Goal: Transaction & Acquisition: Purchase product/service

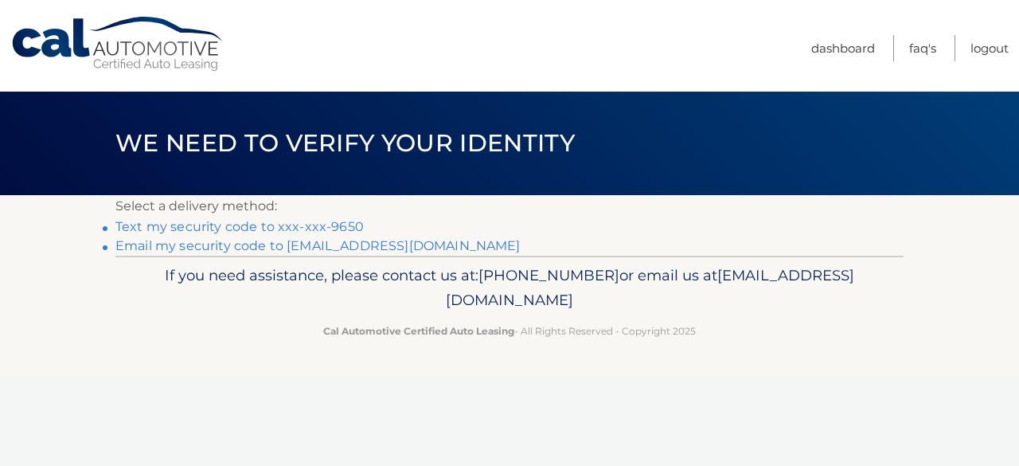
click at [348, 222] on link "Text my security code to xxx-xxx-9650" at bounding box center [239, 226] width 248 height 15
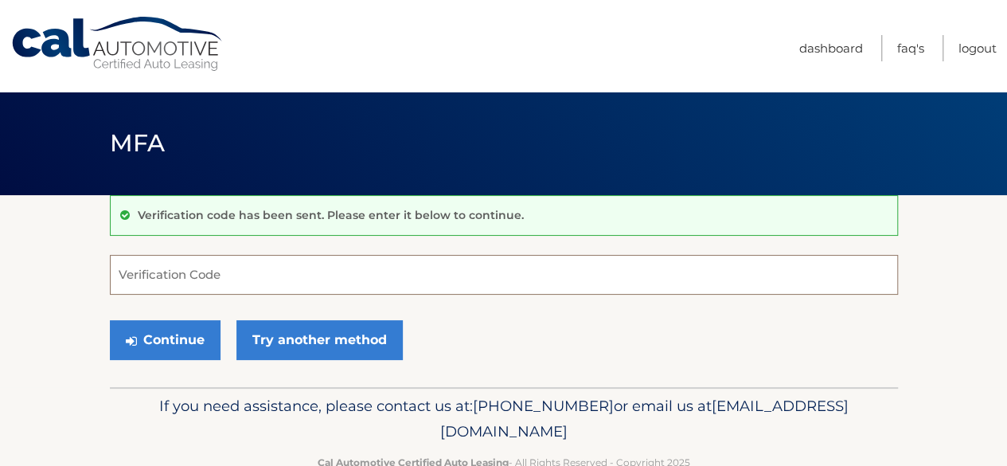
click at [524, 279] on input "Verification Code" at bounding box center [504, 275] width 788 height 40
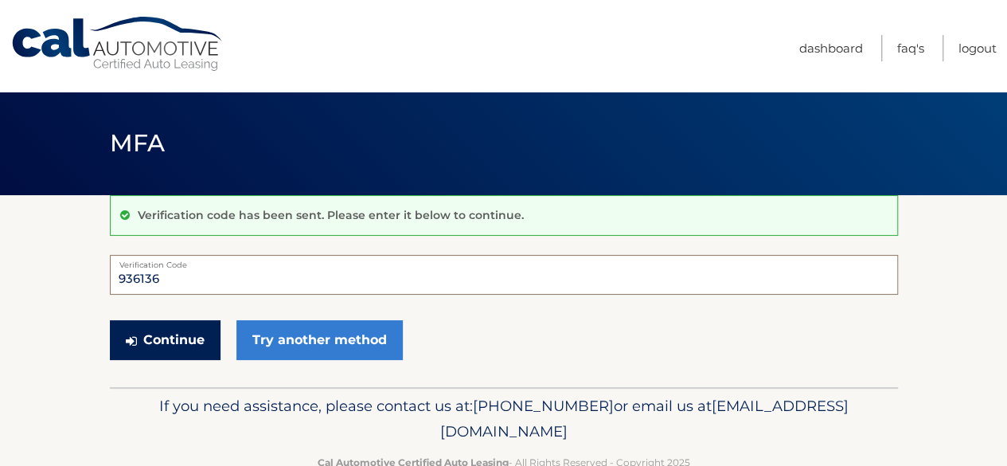
type input "936136"
click at [199, 338] on button "Continue" at bounding box center [165, 340] width 111 height 40
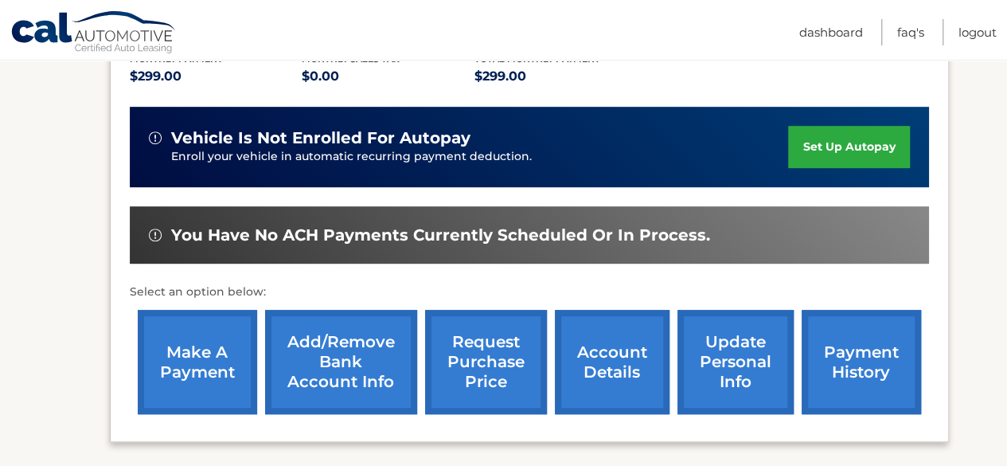
scroll to position [398, 0]
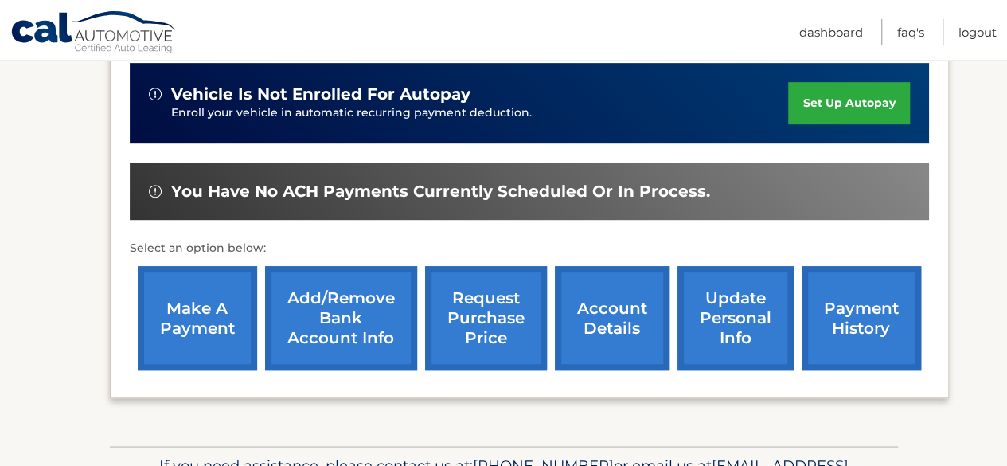
click at [189, 316] on link "make a payment" at bounding box center [197, 318] width 119 height 104
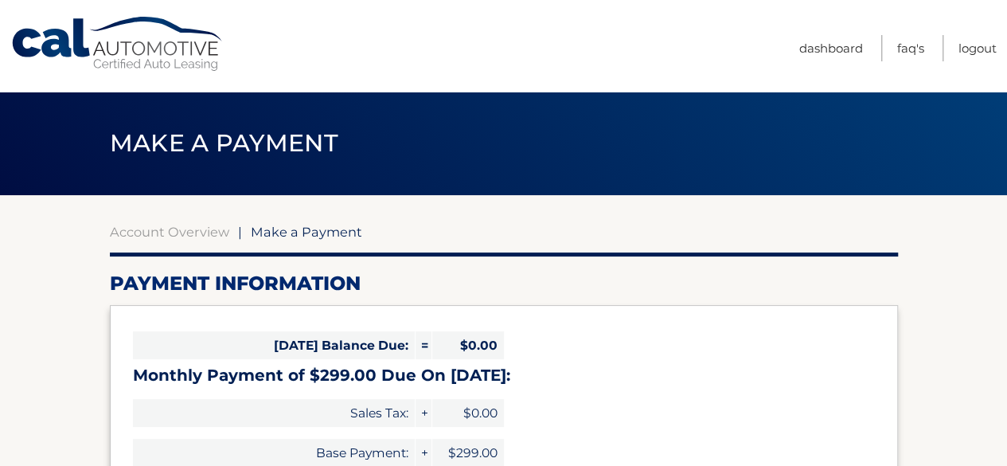
select select "MDA4YmIyYmEtM2Y4MS00YjUwLTliODgtNGEyMzNlZGYyOGNh"
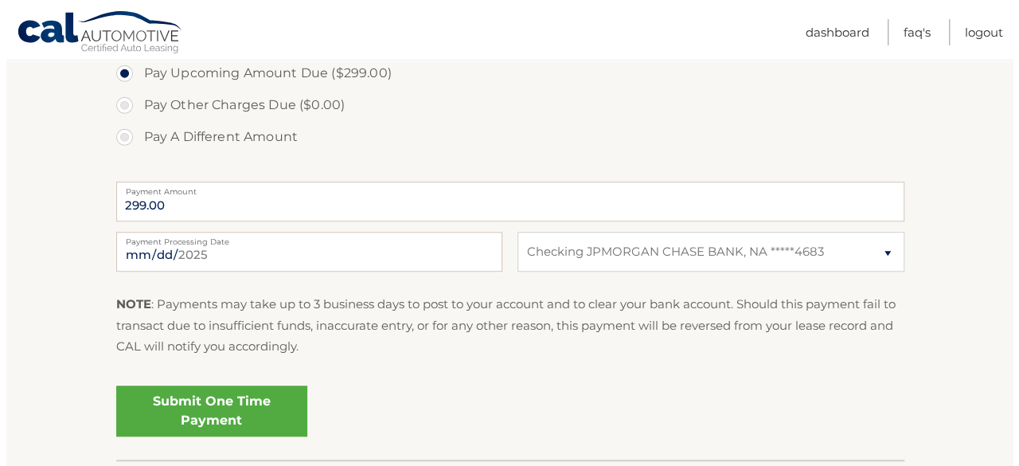
scroll to position [637, 0]
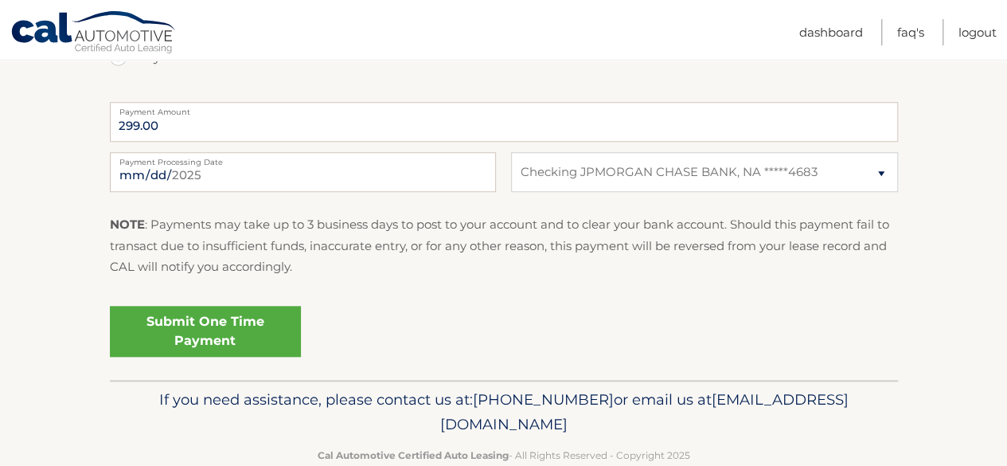
click at [275, 335] on link "Submit One Time Payment" at bounding box center [205, 331] width 191 height 51
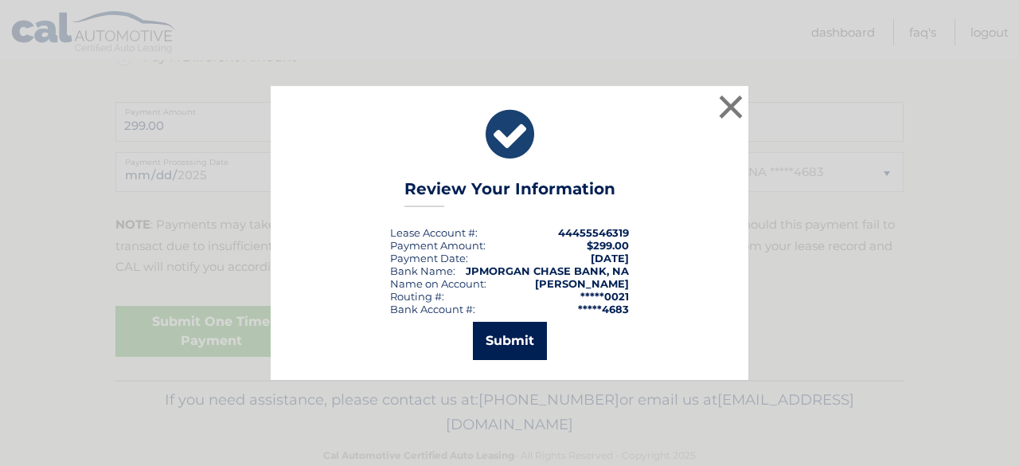
click at [516, 346] on button "Submit" at bounding box center [510, 341] width 74 height 38
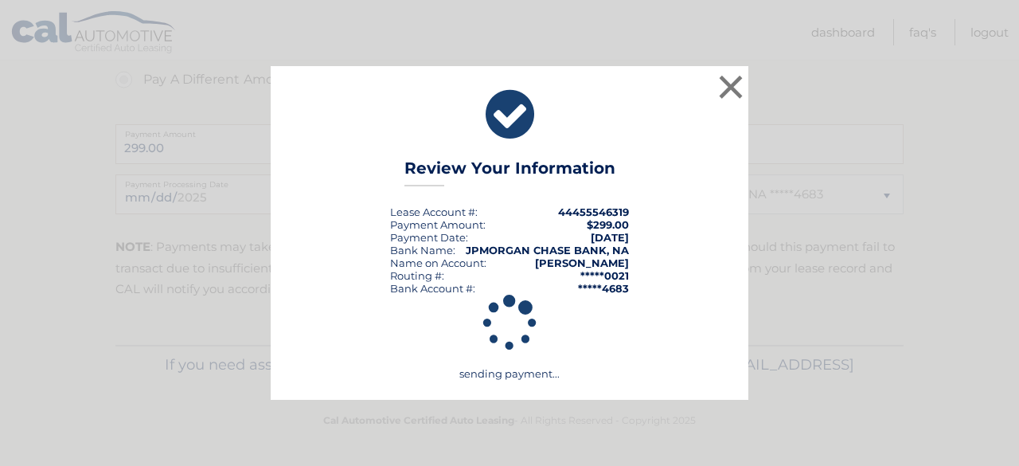
scroll to position [613, 0]
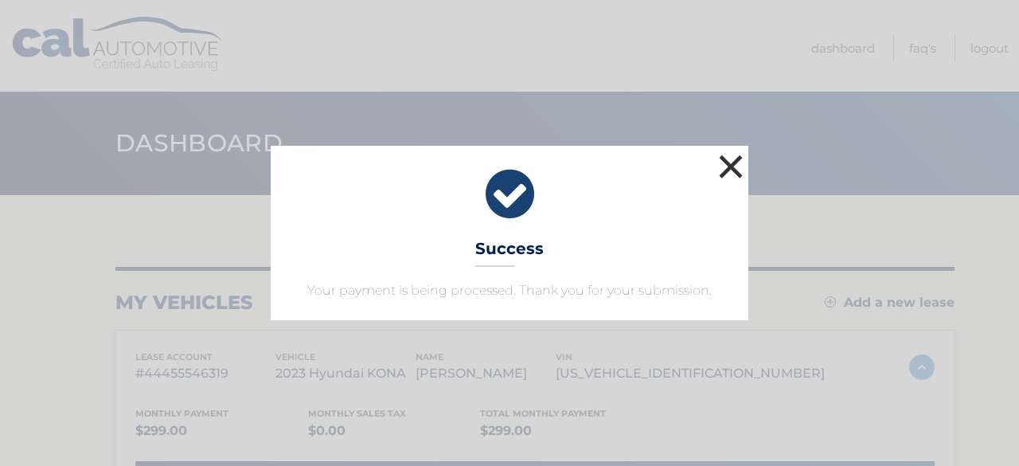
click at [728, 170] on button "×" at bounding box center [731, 166] width 32 height 32
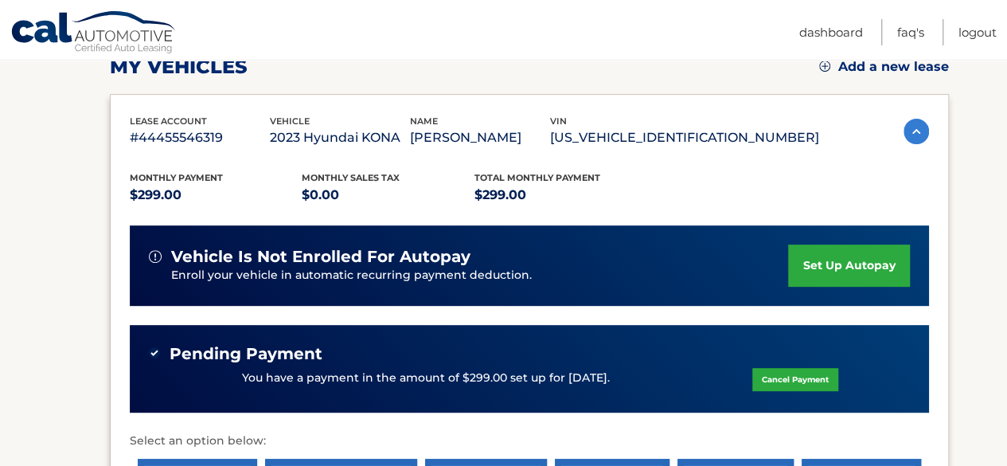
scroll to position [239, 0]
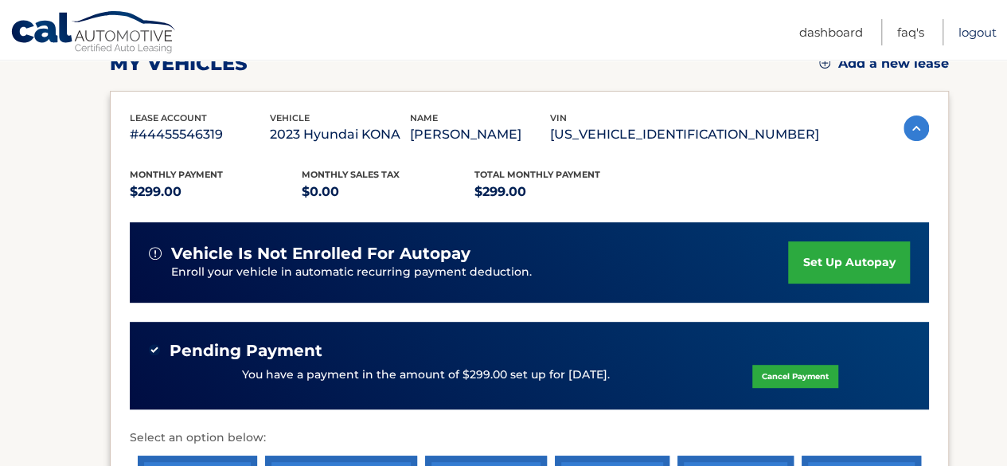
click at [982, 26] on link "Logout" at bounding box center [977, 32] width 38 height 26
